Goal: Task Accomplishment & Management: Use online tool/utility

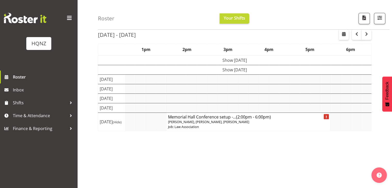
scroll to position [66, 0]
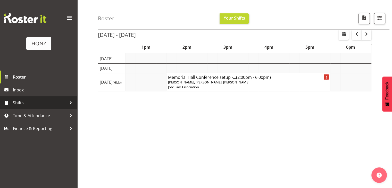
click at [22, 100] on span "Shifts" at bounding box center [40, 103] width 54 height 8
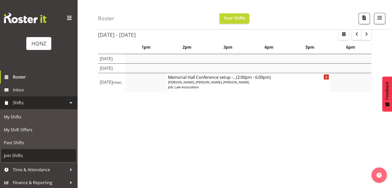
click at [18, 155] on span "Join Shifts" at bounding box center [39, 156] width 70 height 8
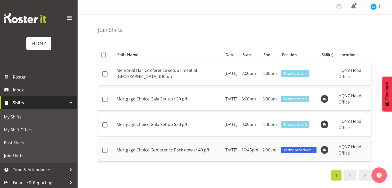
click at [174, 149] on td "Mortgage Choice Conference Pack down $40 p/h" at bounding box center [168, 150] width 108 height 23
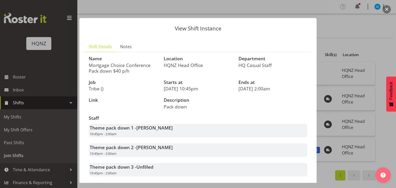
click at [317, 29] on div "View Shift Instance Shift Details Notes Name Mortgage Choice Conference Pack do…" at bounding box center [198, 94] width 248 height 178
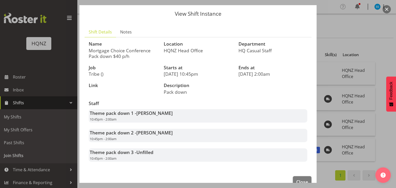
scroll to position [27, 0]
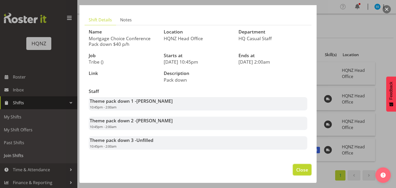
click at [298, 172] on span "Close" at bounding box center [302, 170] width 12 height 7
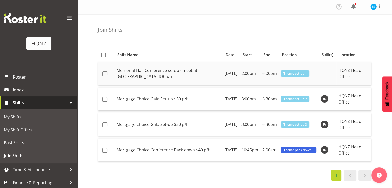
click at [158, 74] on td "Memorial Hall Conference setup - meet at [GEOGRAPHIC_DATA] $30p/h" at bounding box center [168, 73] width 108 height 23
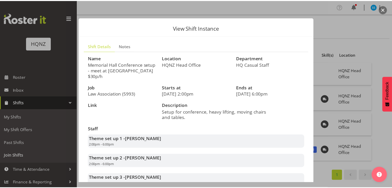
scroll to position [0, 0]
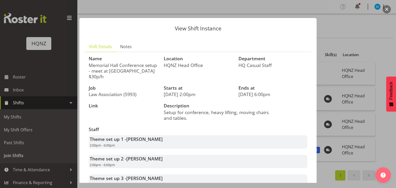
drag, startPoint x: 162, startPoint y: 94, endPoint x: 206, endPoint y: 95, distance: 43.9
click at [206, 95] on div "Starts at [DATE] 2:00pm" at bounding box center [198, 92] width 75 height 18
click at [322, 72] on div at bounding box center [198, 94] width 396 height 188
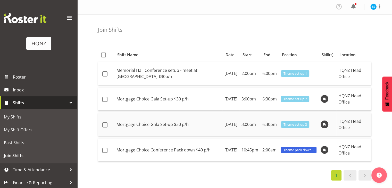
click at [159, 124] on td "Mortgage Choice Gala Set-up $30 p/h" at bounding box center [168, 124] width 108 height 23
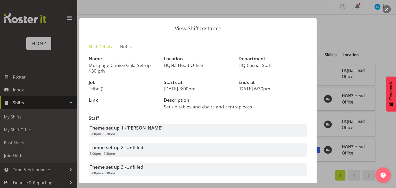
click at [351, 82] on div at bounding box center [198, 94] width 396 height 188
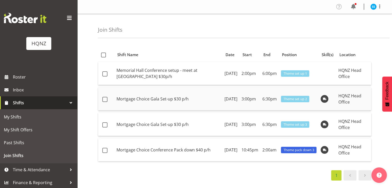
click at [172, 101] on td "Mortgage Choice Gala Set-up $30 p/h" at bounding box center [168, 99] width 108 height 23
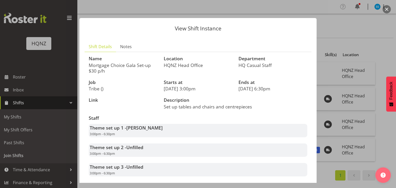
click at [381, 64] on div at bounding box center [198, 94] width 396 height 188
